Goal: Navigation & Orientation: Find specific page/section

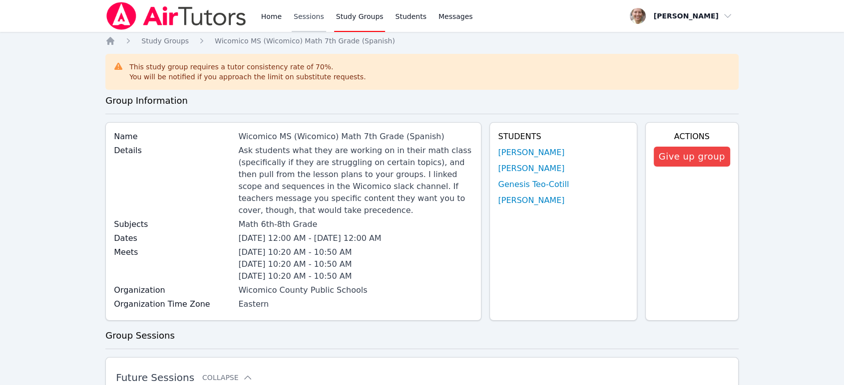
click at [292, 17] on link "Sessions" at bounding box center [309, 16] width 34 height 32
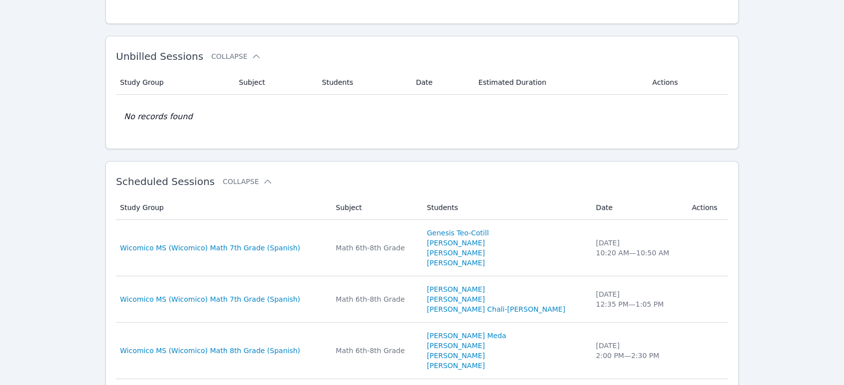
scroll to position [166, 0]
